Goal: Task Accomplishment & Management: Complete application form

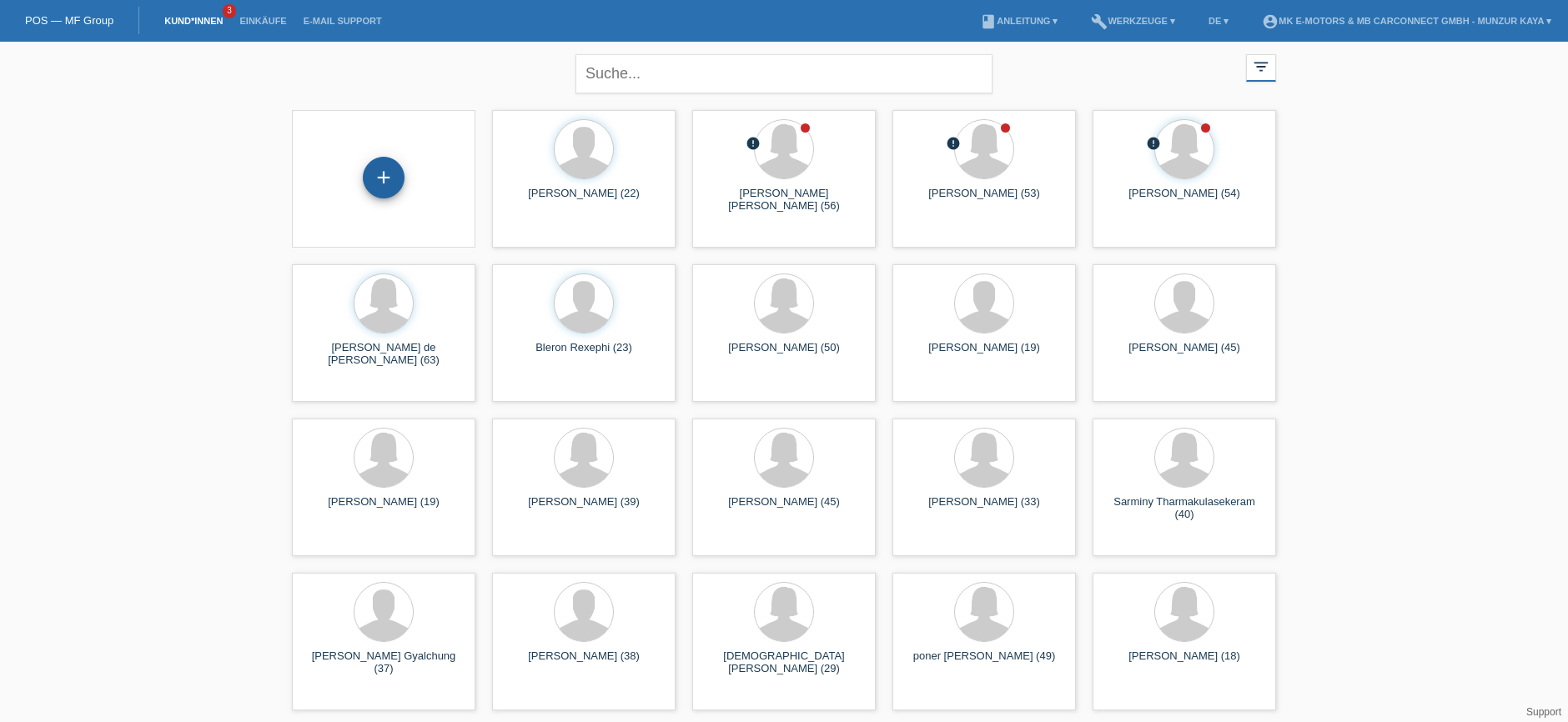
click at [368, 175] on div "+" at bounding box center [383, 177] width 40 height 29
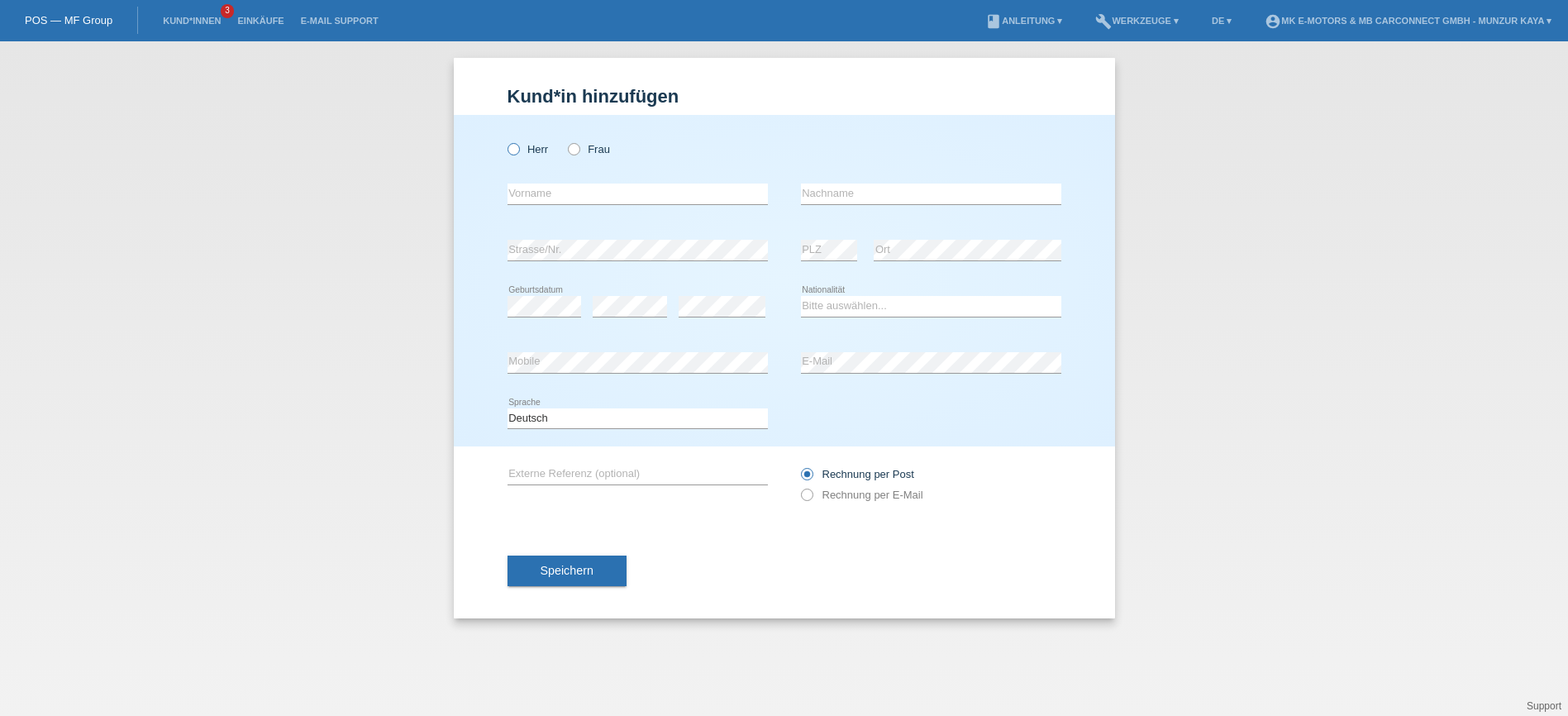
click at [504, 141] on icon at bounding box center [504, 141] width 0 height 0
click at [516, 144] on input "Herr" at bounding box center [513, 148] width 11 height 11
radio input "true"
click at [544, 189] on input "text" at bounding box center [638, 194] width 261 height 20
type input "[PERSON_NAME]"
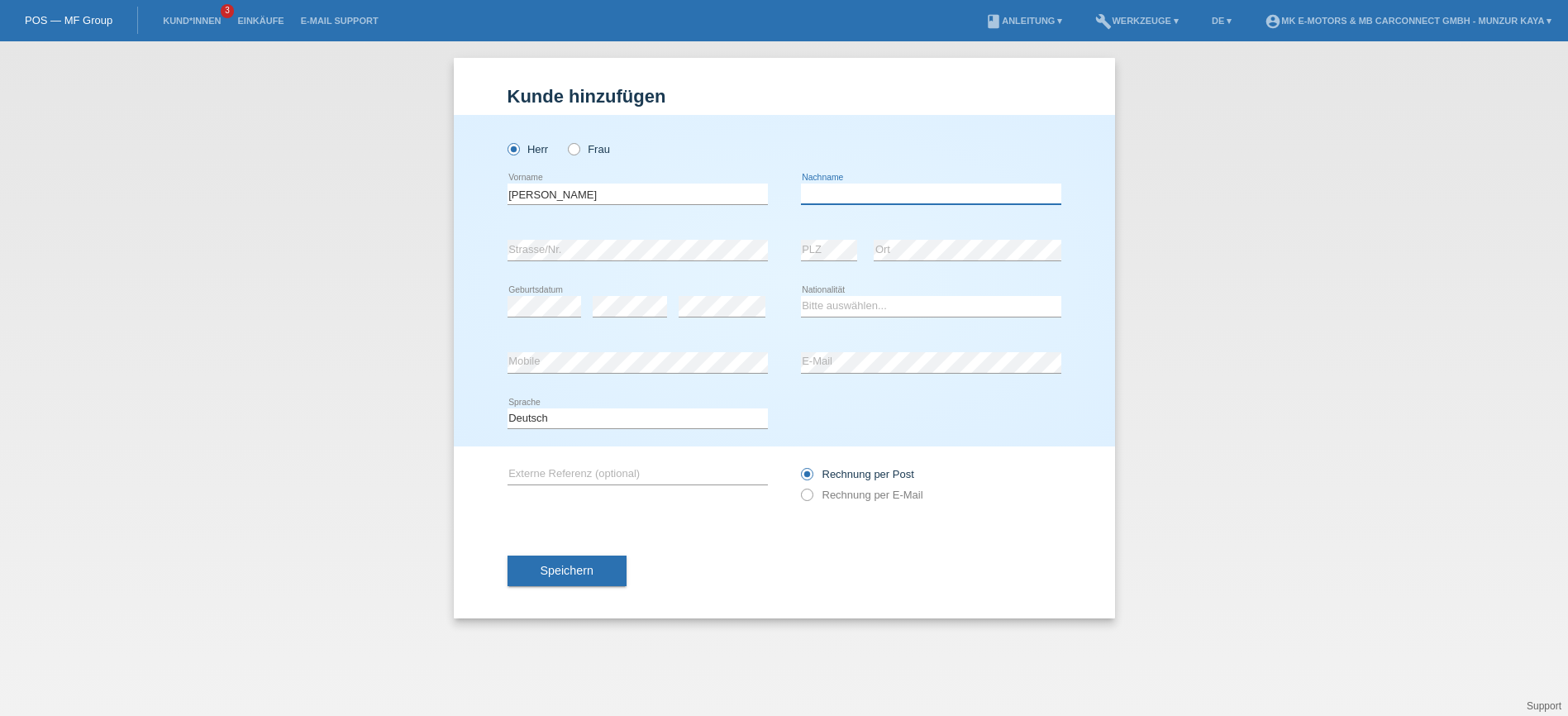
click at [925, 197] on input "text" at bounding box center [930, 194] width 261 height 20
type input "d"
type input "DE LA [PERSON_NAME]"
click at [706, 297] on div "error" at bounding box center [722, 306] width 87 height 56
select select "ES"
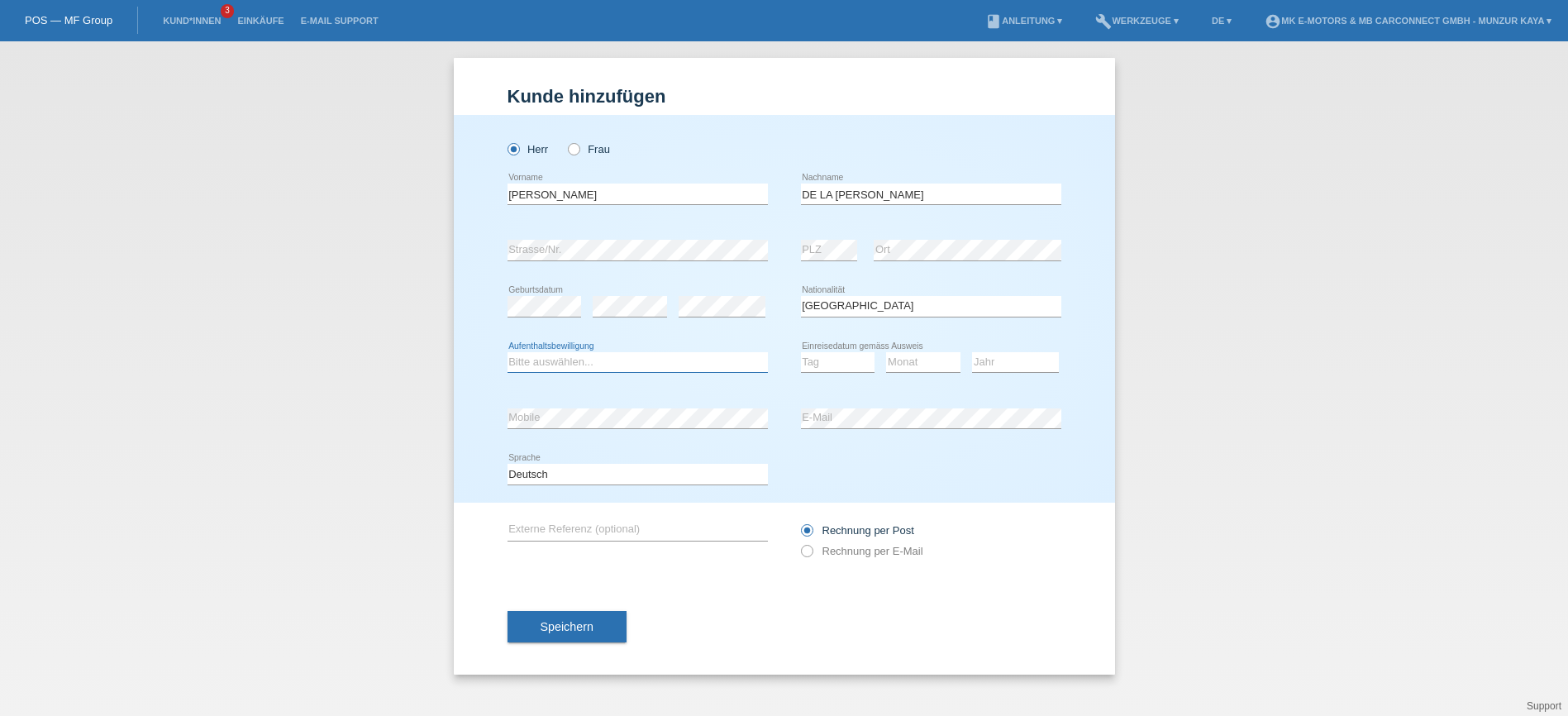
click at [508, 352] on select "Bitte auswählen... C B B - Flüchtlingsstatus Andere" at bounding box center [638, 362] width 261 height 20
select select "B"
click option "B" at bounding box center [0, 0] width 0 height 0
click at [844, 351] on div "Tag 01 02 03 04 05 06 07 08 09 10 11 12 13 14 15 16" at bounding box center [837, 362] width 75 height 56
click at [801, 352] on select "Tag 01 02 03 04 05 06 07 08 09 10 11" at bounding box center [837, 362] width 75 height 20
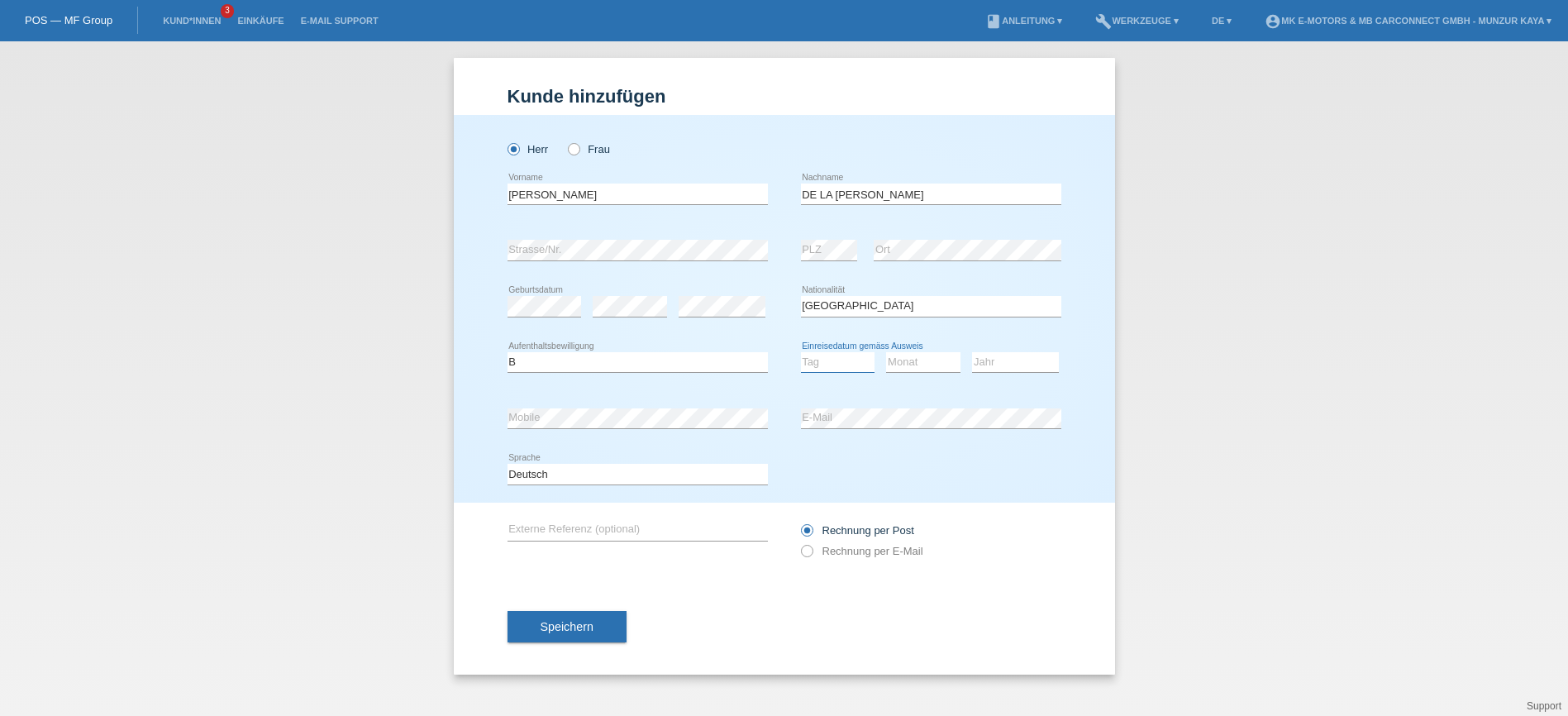
select select "15"
click option "15" at bounding box center [0, 0] width 0 height 0
click at [886, 352] on select "Monat 01 02 03 04 05 06 07 08 09 10 11" at bounding box center [923, 362] width 75 height 20
select select "05"
click option "05" at bounding box center [0, 0] width 0 height 0
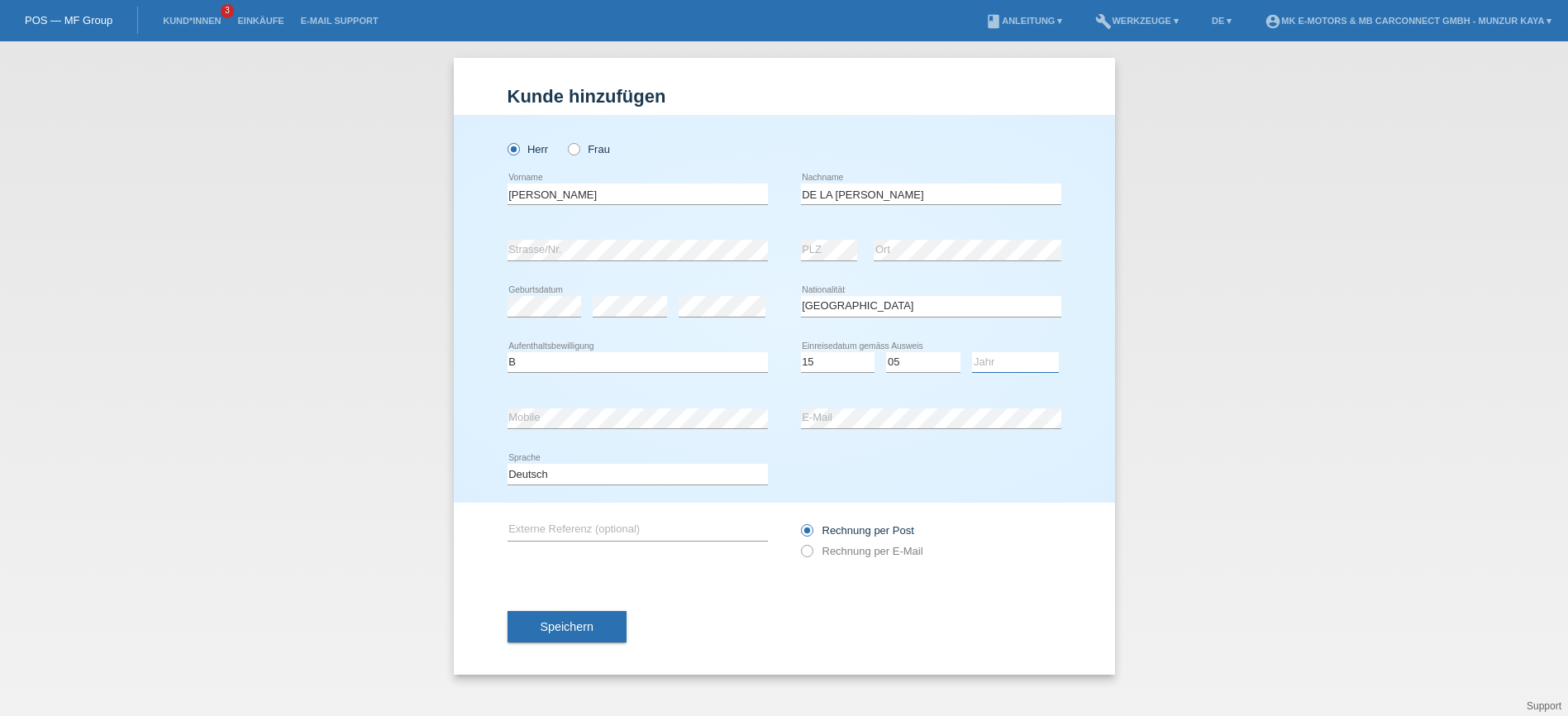
click at [972, 352] on select "Jahr 2025 2024 2023 2022 2021 2020 2019 2018 2017 2016 2015 2014 2013 2012 2011…" at bounding box center [1015, 362] width 87 height 20
select select "2024"
click option "2024" at bounding box center [0, 0] width 0 height 0
click at [798, 543] on icon at bounding box center [798, 543] width 0 height 0
click at [804, 551] on input "Rechnung per E-Mail" at bounding box center [806, 555] width 11 height 20
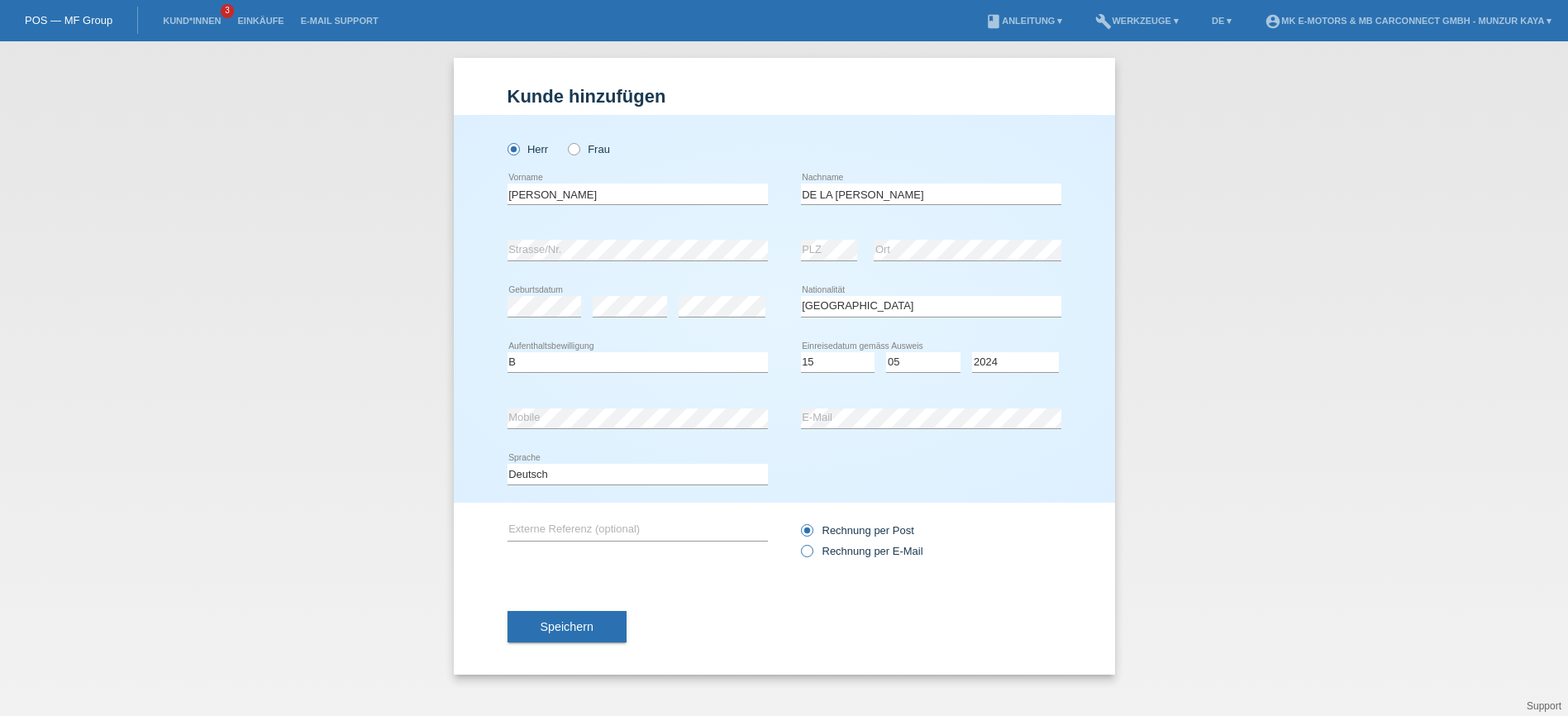
radio input "true"
click at [558, 628] on span "Speichern" at bounding box center [567, 627] width 53 height 13
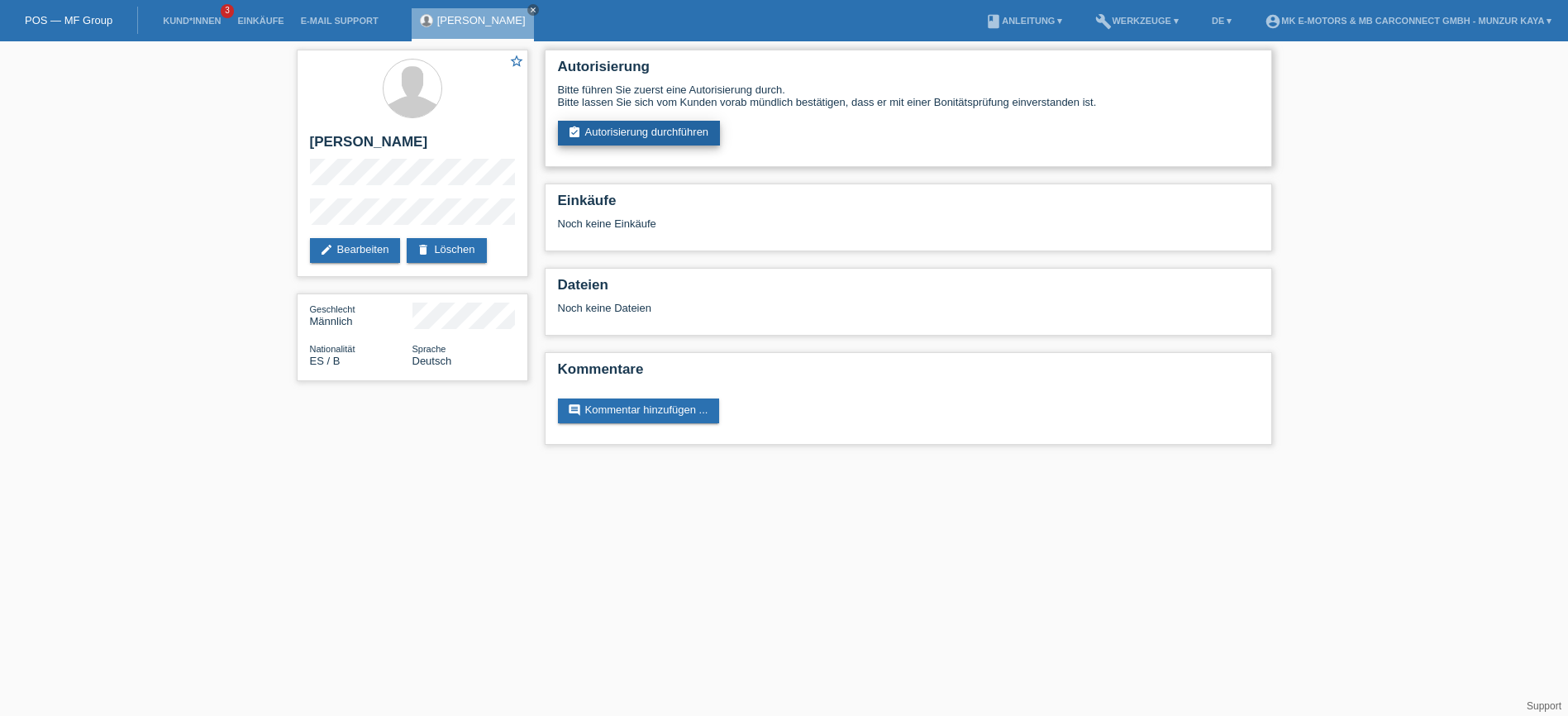
click at [653, 129] on link "assignment_turned_in Autorisierung durchführen" at bounding box center [639, 133] width 163 height 25
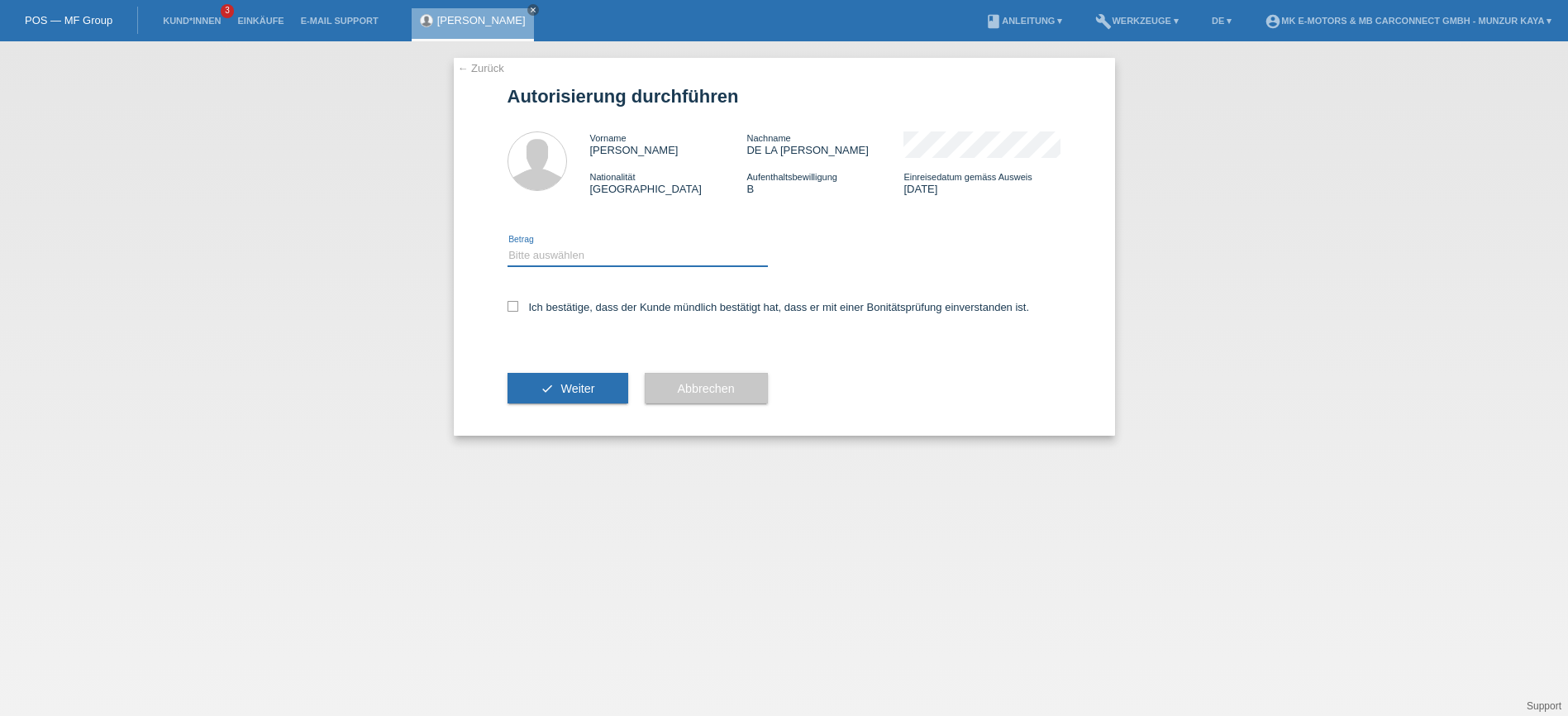
click at [508, 245] on select "Bitte auswählen CHF 1.00 - CHF 499.00 CHF 500.00 - CHF 1'999.00 CHF 2'000.00 - …" at bounding box center [638, 255] width 261 height 20
select select "3"
click option "CHF 2'000.00 - CHF 15'000.00" at bounding box center [0, 0] width 0 height 0
click at [510, 308] on icon at bounding box center [513, 307] width 11 height 11
click at [510, 308] on input "Ich bestätige, dass der Kunde mündlich bestätigt hat, dass er mit einer Bonität…" at bounding box center [513, 307] width 11 height 11
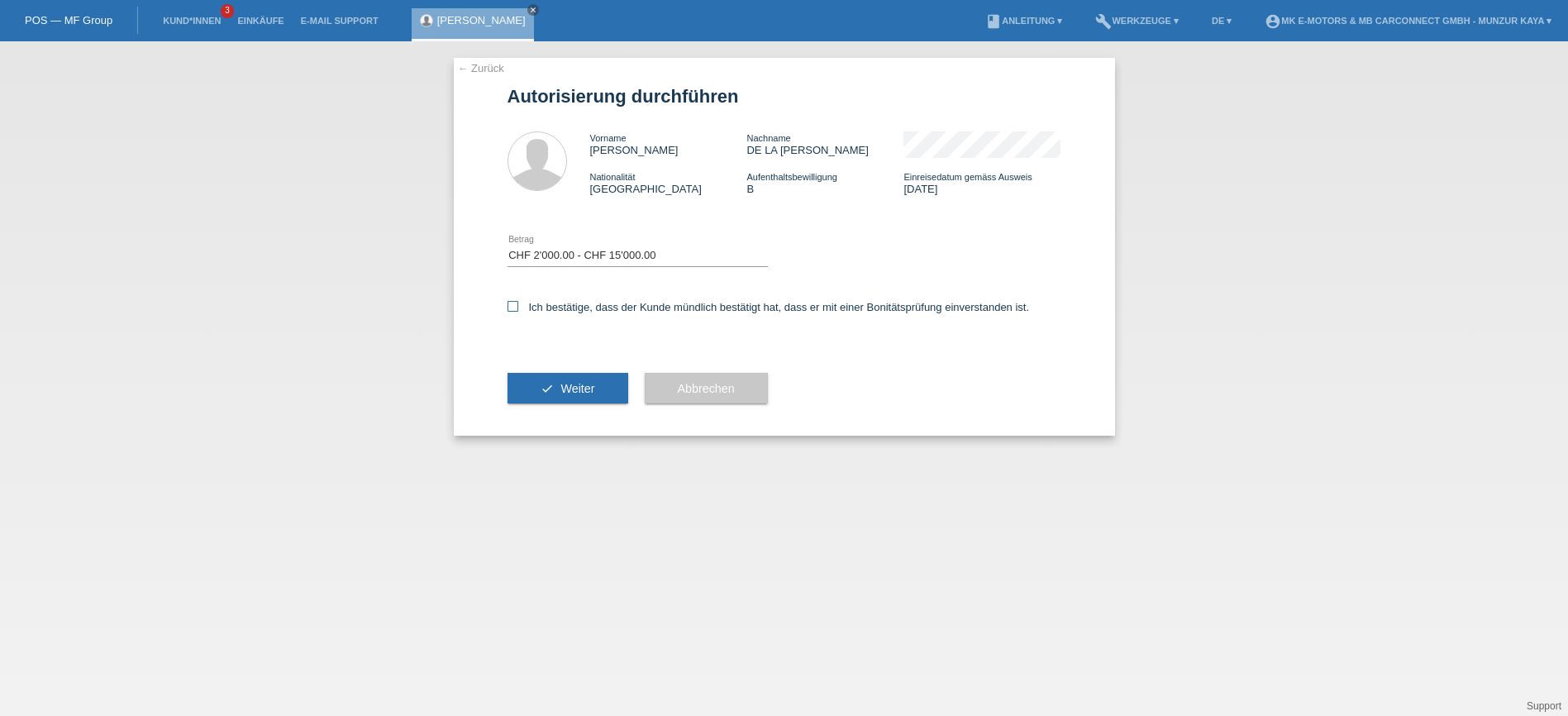
checkbox input "true"
click at [574, 382] on button "check Weiter" at bounding box center [568, 389] width 121 height 31
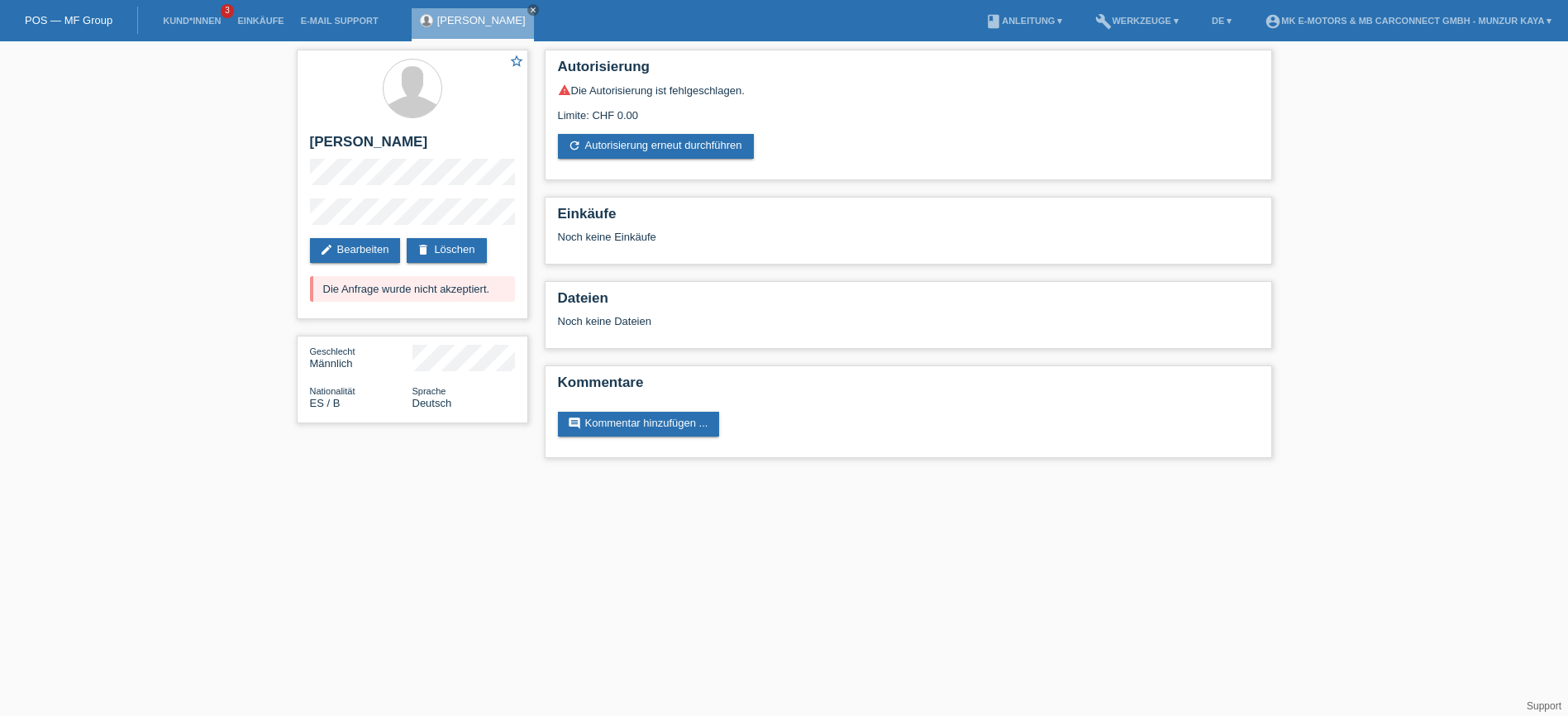
click at [650, 475] on html "POS — MF Group Kund*innen 3 Einkäufe E-Mail Support Jaffet Emmanuel DE LA ROSA …" at bounding box center [784, 237] width 1568 height 475
click at [442, 263] on link "delete Löschen" at bounding box center [446, 250] width 79 height 25
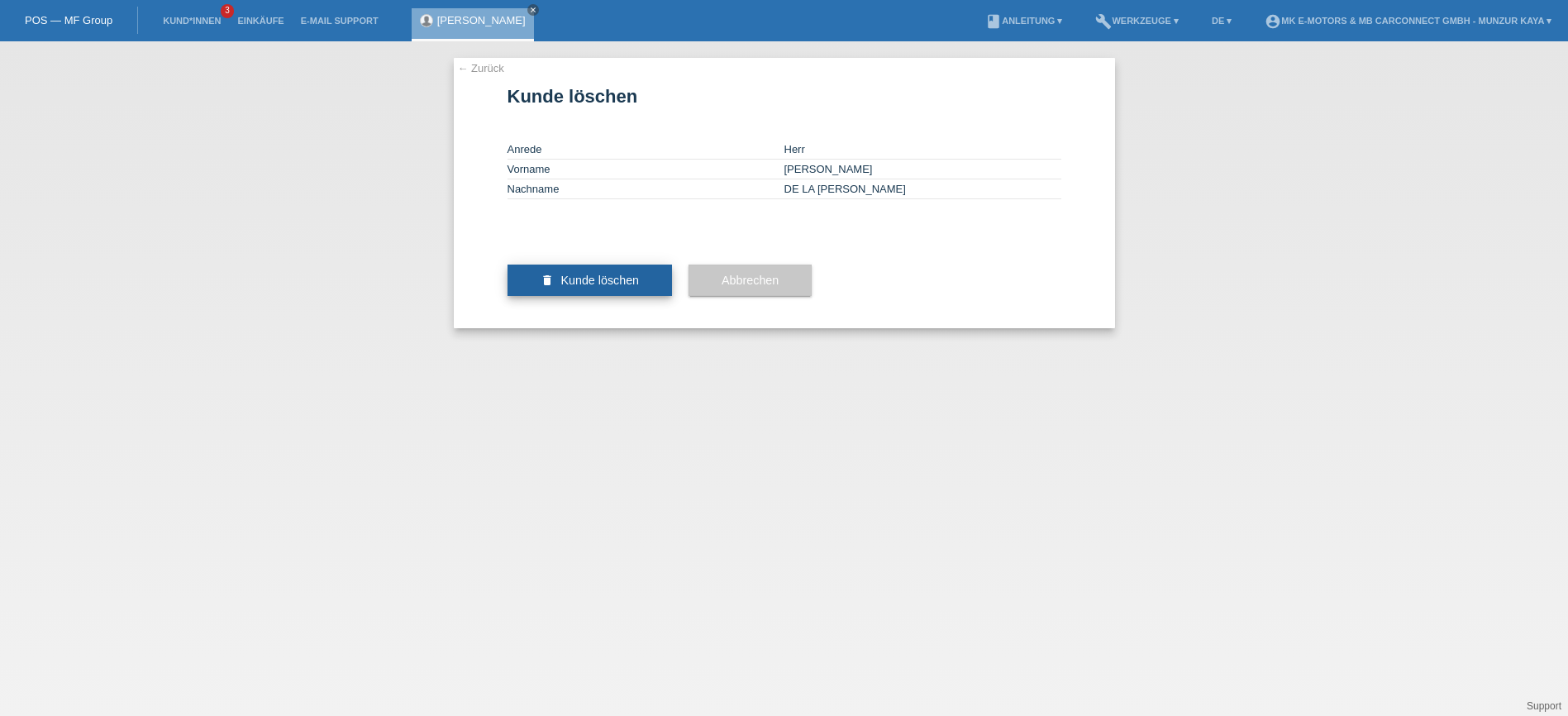
click at [629, 287] on span "Kunde löschen" at bounding box center [599, 280] width 78 height 13
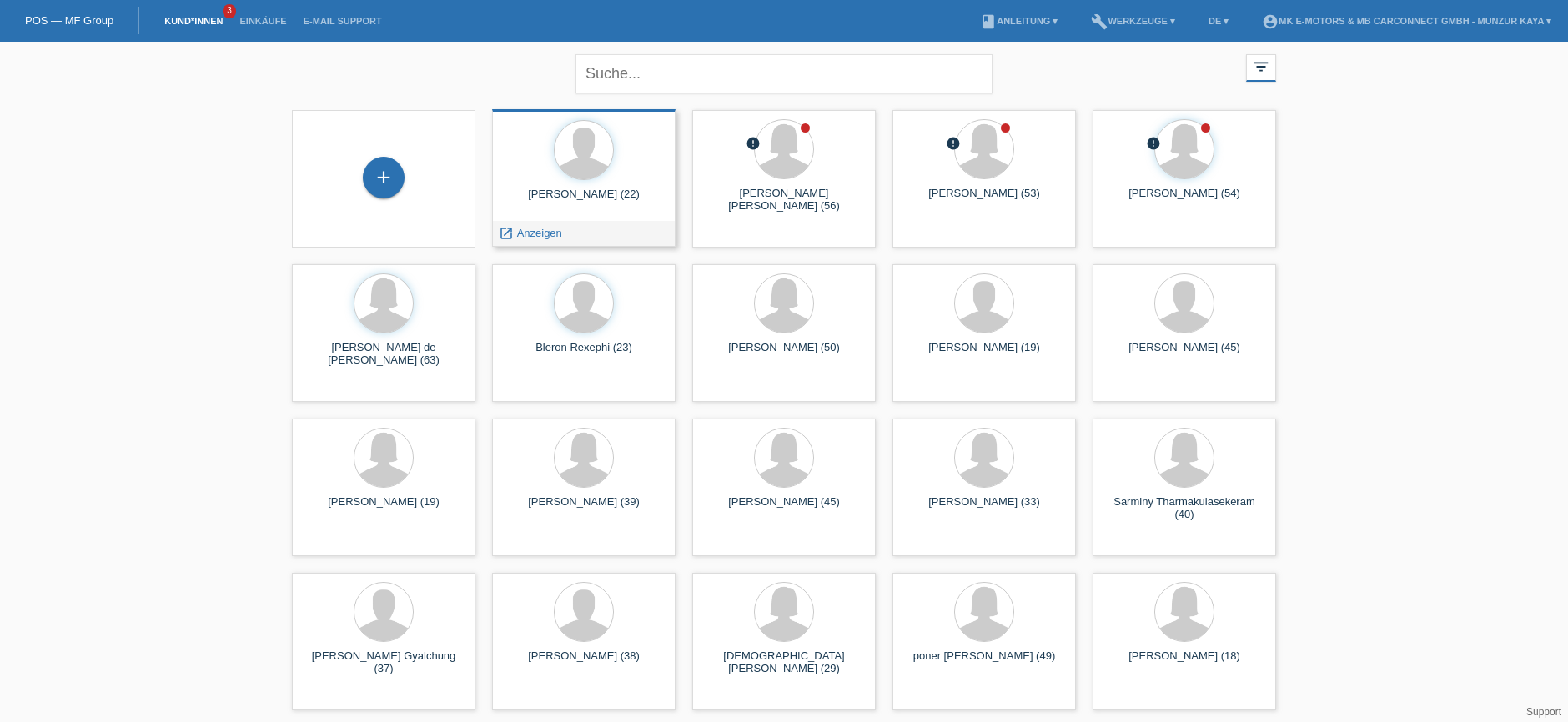
click at [619, 183] on div "[PERSON_NAME] (22) launch Anzeigen" at bounding box center [583, 178] width 183 height 138
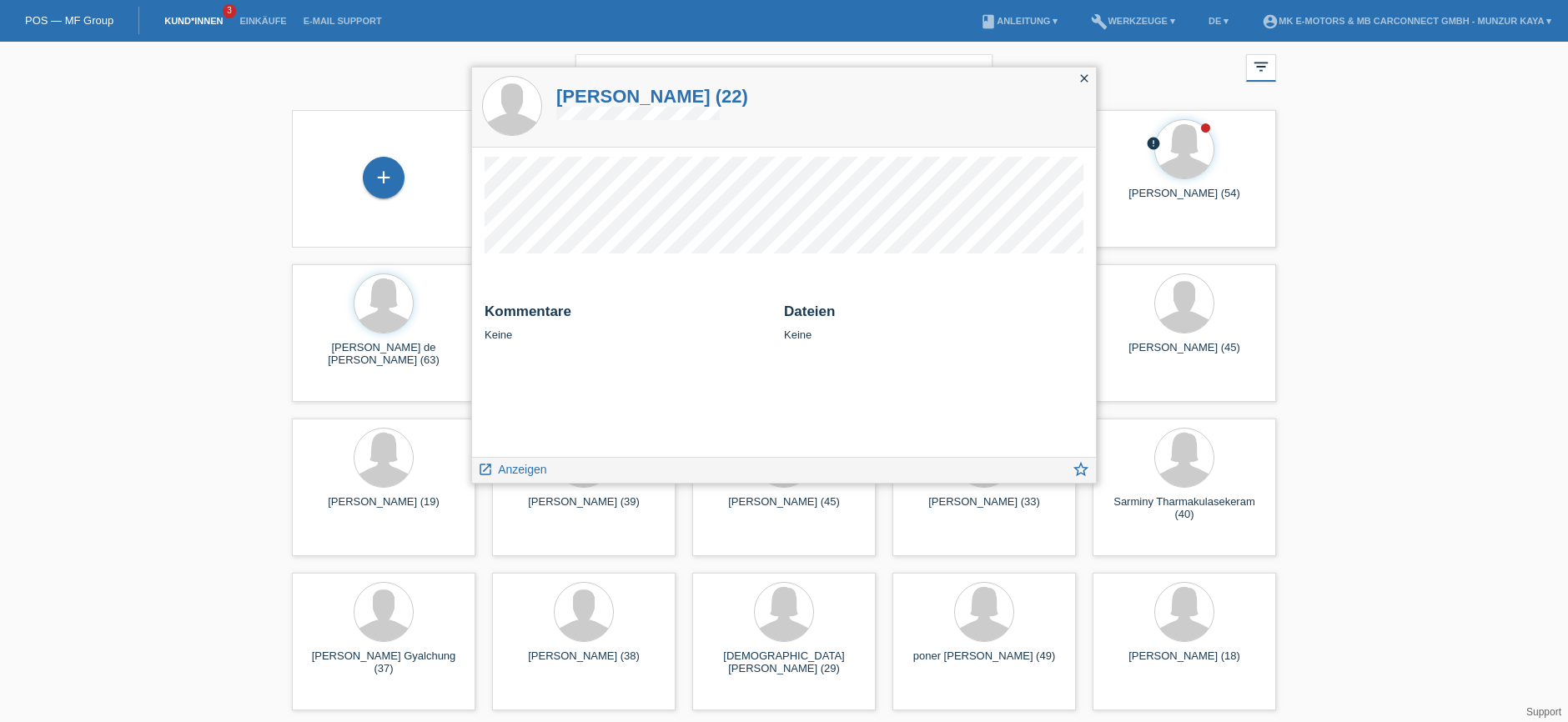
click at [677, 91] on h1 "[PERSON_NAME] (22)" at bounding box center [652, 96] width 191 height 20
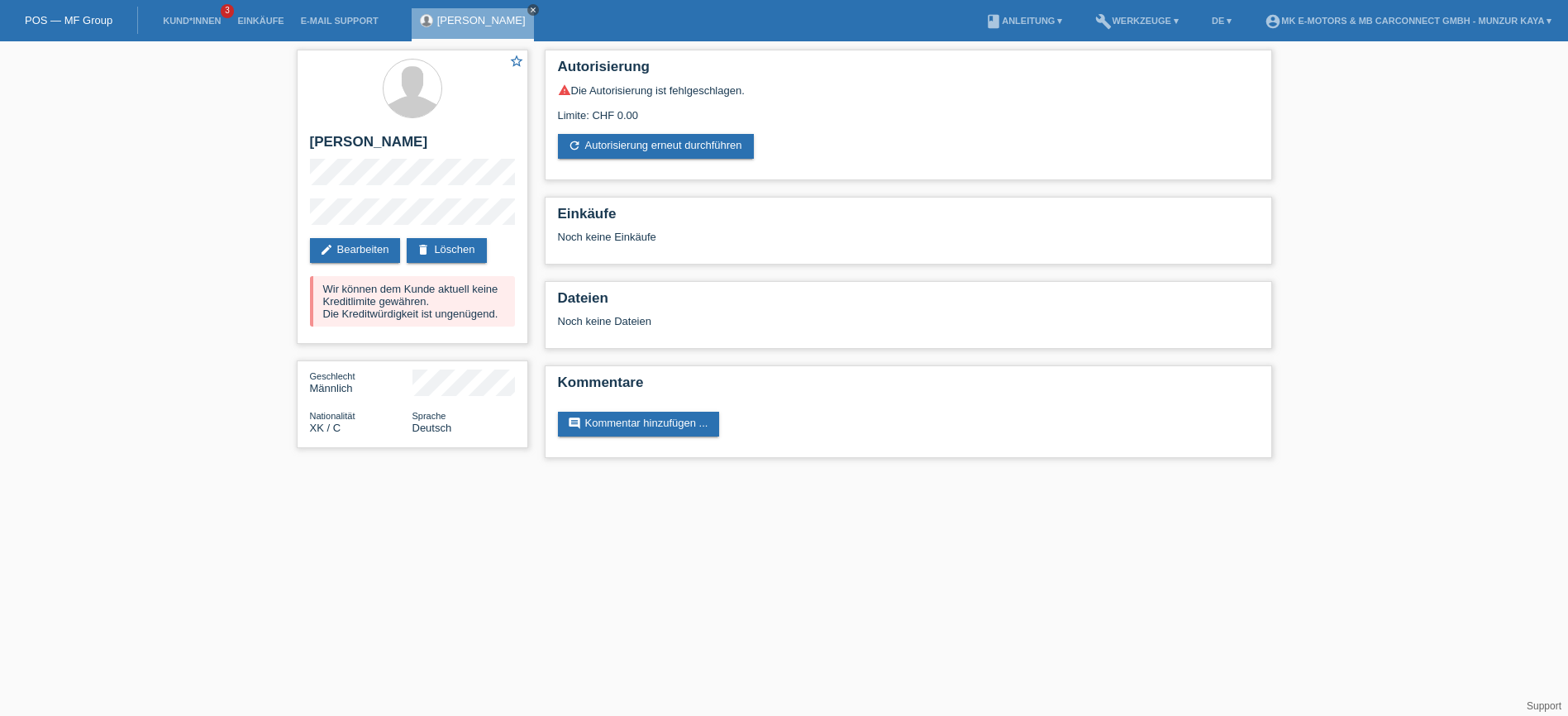
click at [529, 7] on icon "close" at bounding box center [532, 9] width 8 height 8
